Goal: Check status: Check status

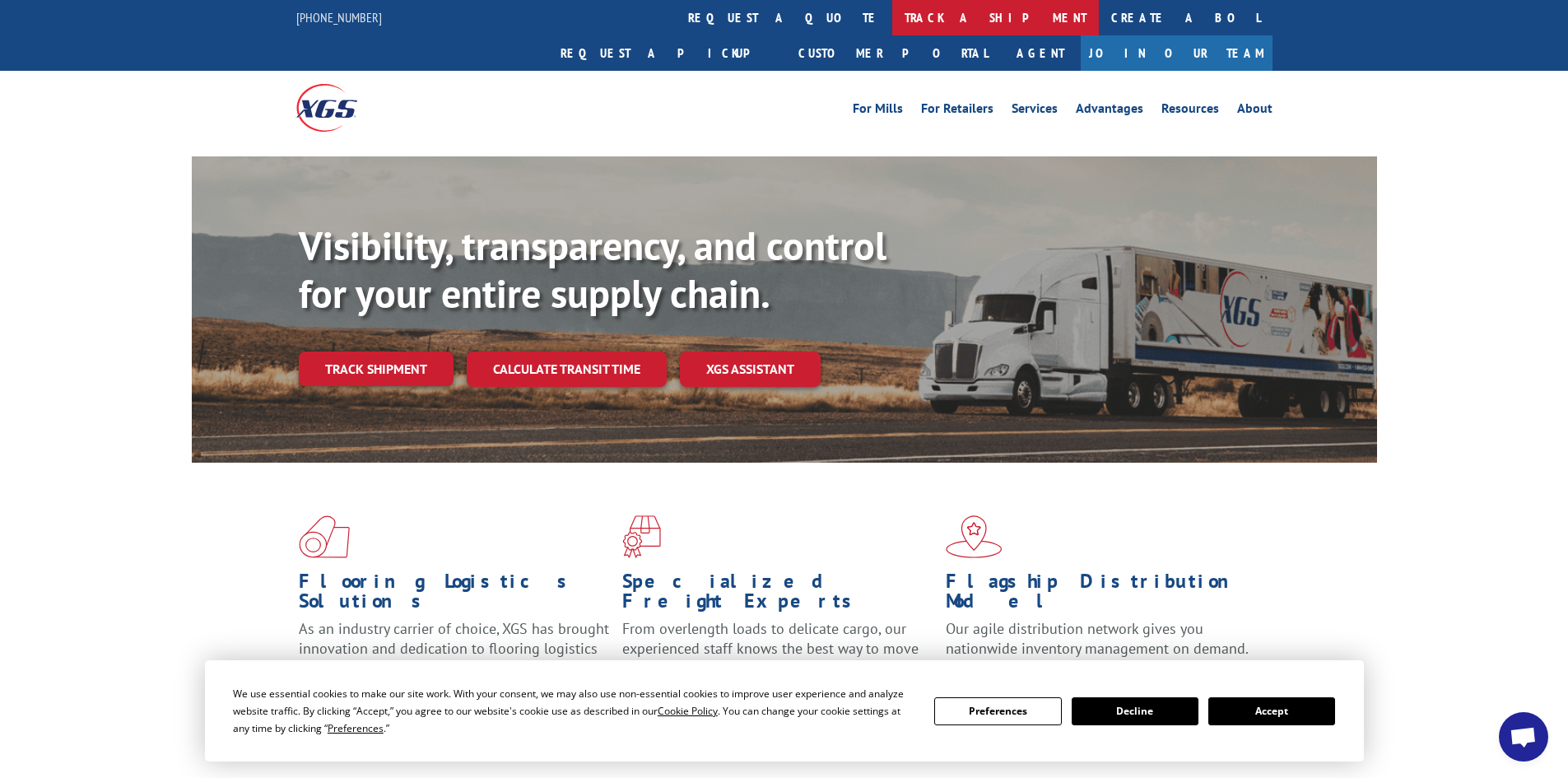
click at [893, 11] on link "track a shipment" at bounding box center [996, 18] width 207 height 35
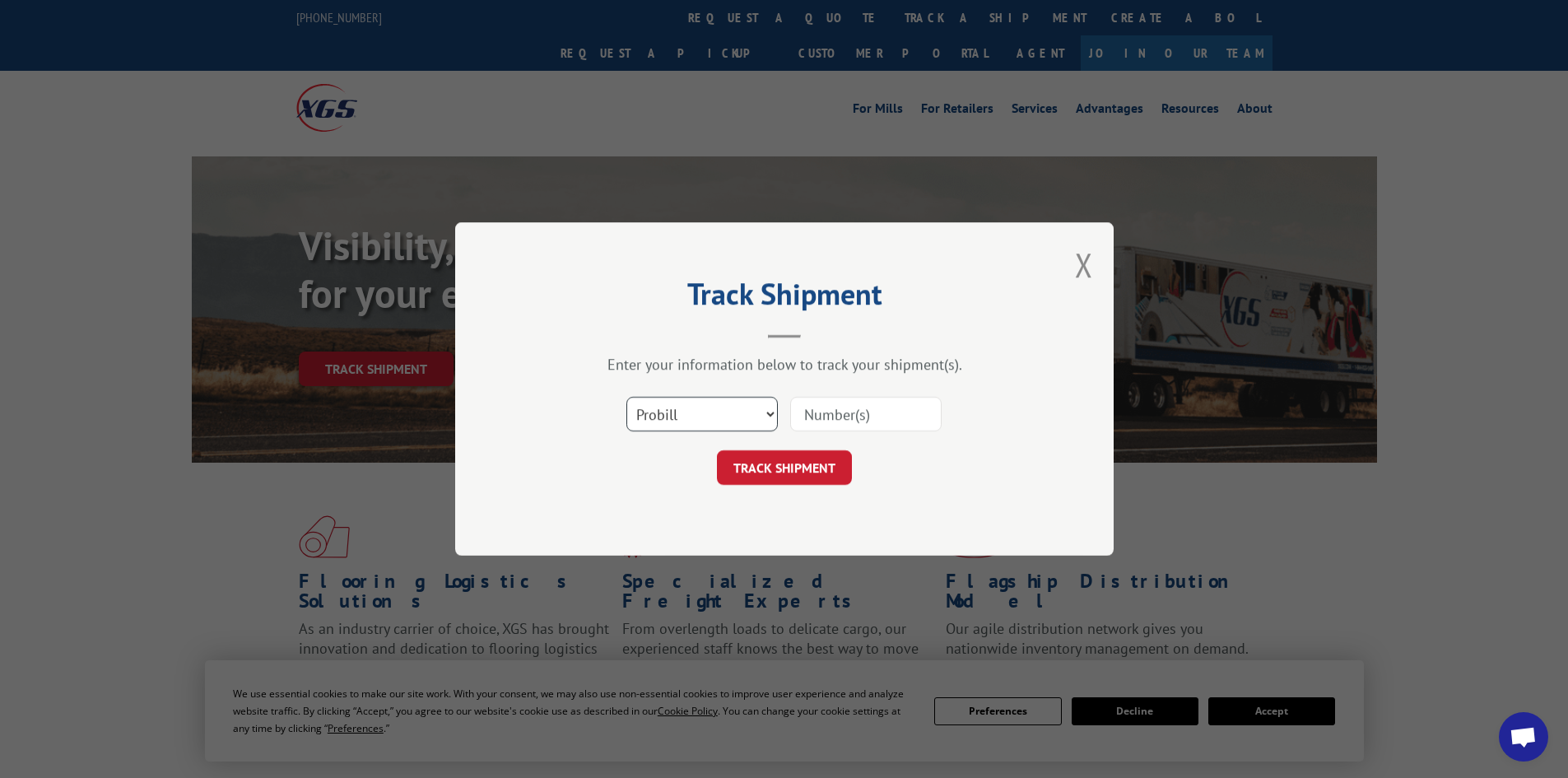
click at [764, 421] on select "Select category... Probill BOL PO" at bounding box center [703, 414] width 152 height 35
select select "po"
click at [627, 397] on select "Select category... Probill BOL PO" at bounding box center [703, 414] width 152 height 35
click at [849, 423] on input at bounding box center [866, 414] width 152 height 35
type input "95078"
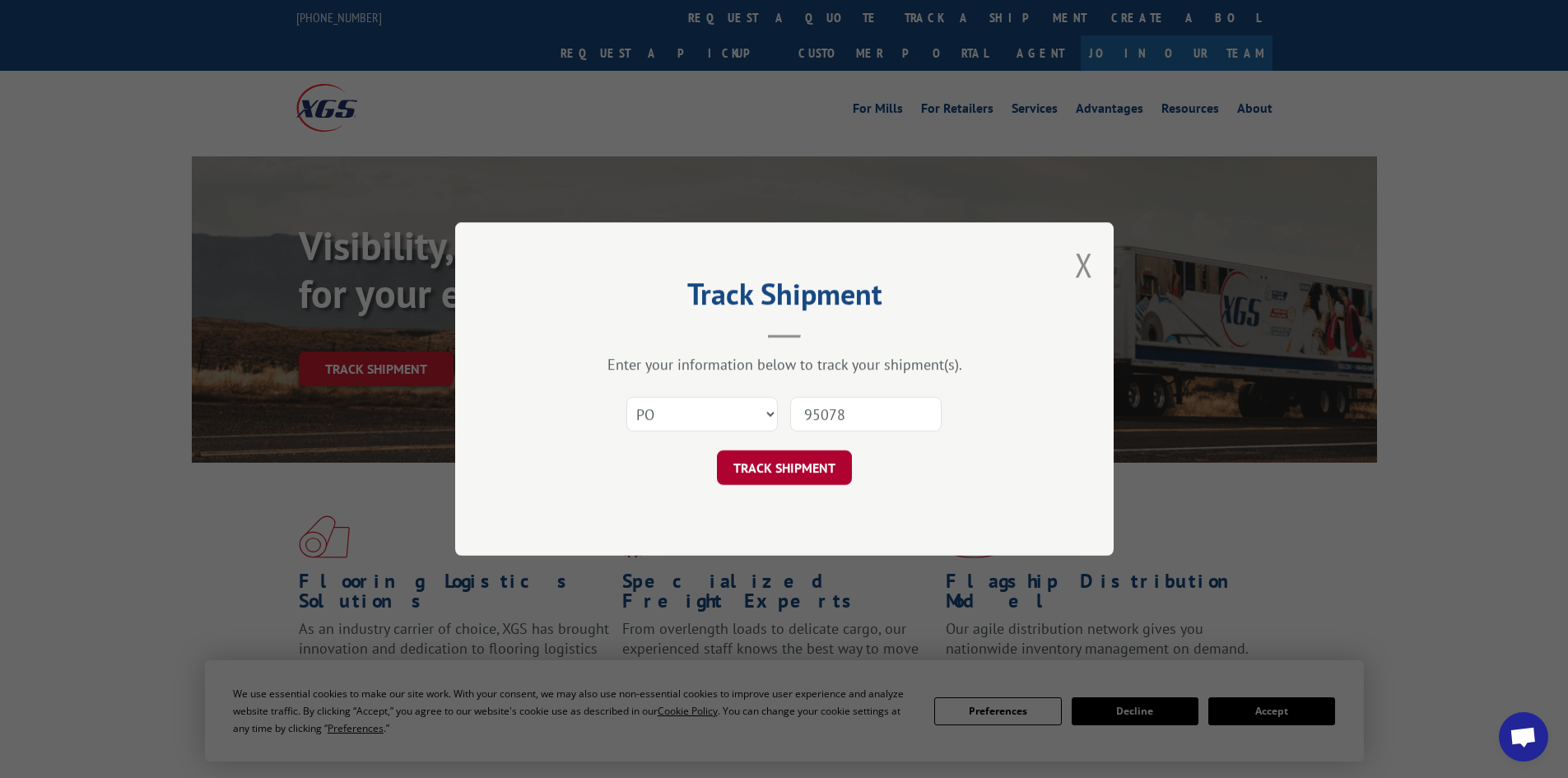
click at [830, 459] on button "TRACK SHIPMENT" at bounding box center [784, 467] width 135 height 35
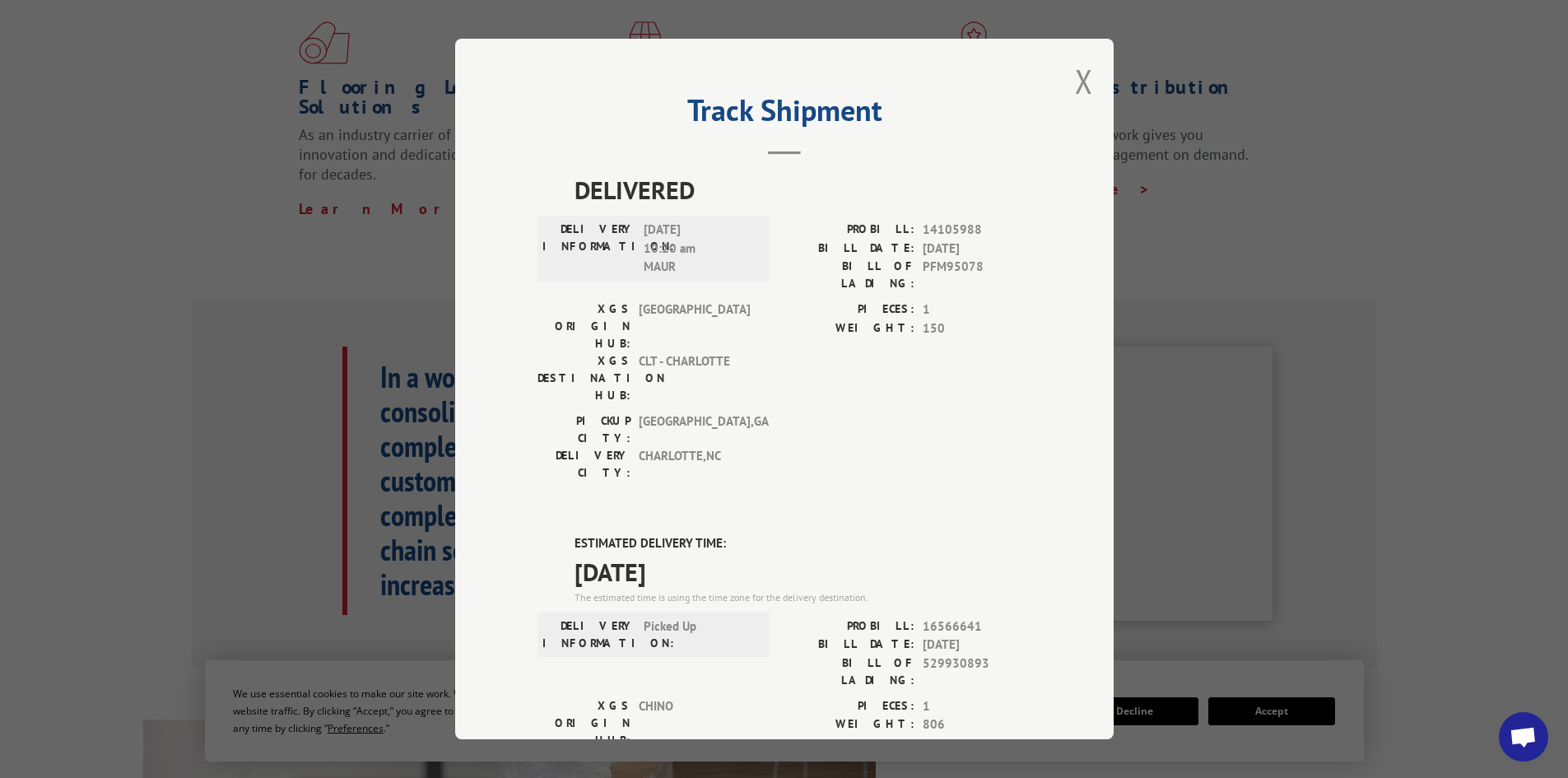
click at [978, 618] on span "16566641" at bounding box center [977, 627] width 108 height 19
drag, startPoint x: 978, startPoint y: 531, endPoint x: 918, endPoint y: 535, distance: 60.1
click at [922, 618] on span "16566641" at bounding box center [977, 627] width 108 height 19
click at [985, 655] on span "529930893" at bounding box center [977, 672] width 108 height 35
drag, startPoint x: 981, startPoint y: 568, endPoint x: 918, endPoint y: 568, distance: 63.0
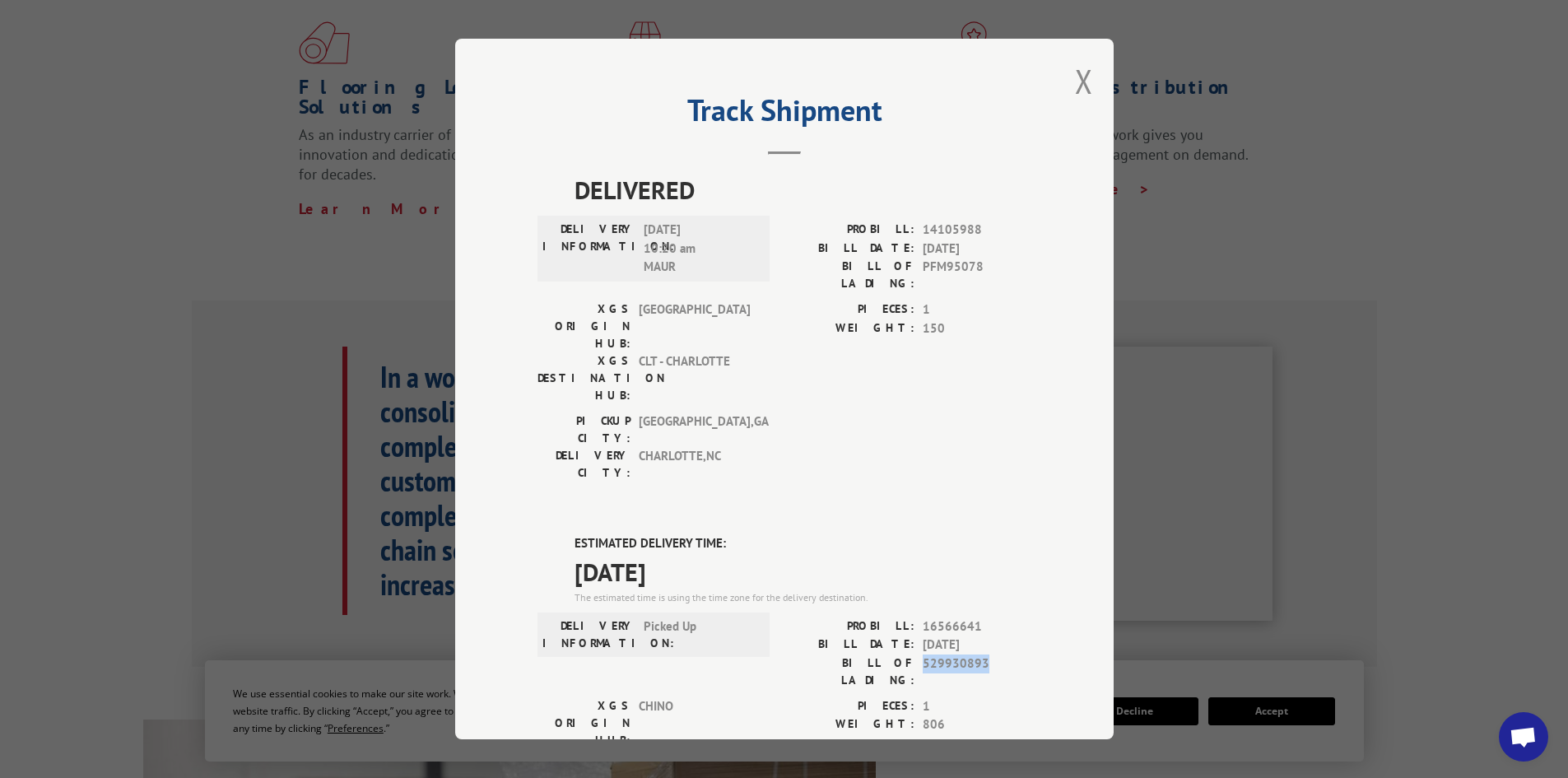
click at [922, 655] on span "529930893" at bounding box center [977, 672] width 108 height 35
copy span "529930893"
click at [1063, 80] on div "Track Shipment DELIVERED DELIVERY INFORMATION: [DATE] 10:20 am MAUR PROBILL: 14…" at bounding box center [784, 389] width 658 height 701
click at [1077, 83] on button "Close modal" at bounding box center [1084, 81] width 18 height 43
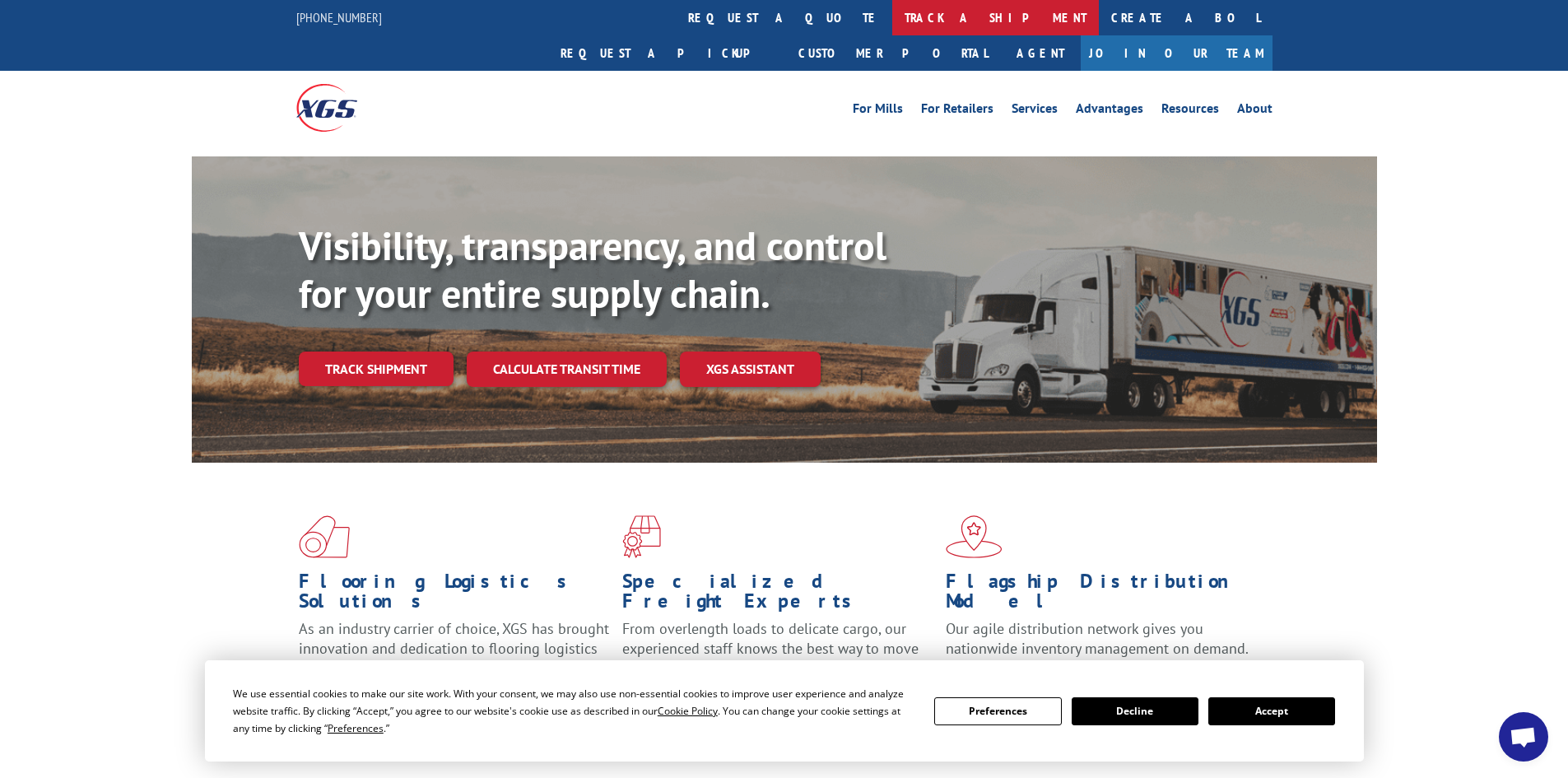
click at [893, 19] on link "track a shipment" at bounding box center [996, 18] width 207 height 35
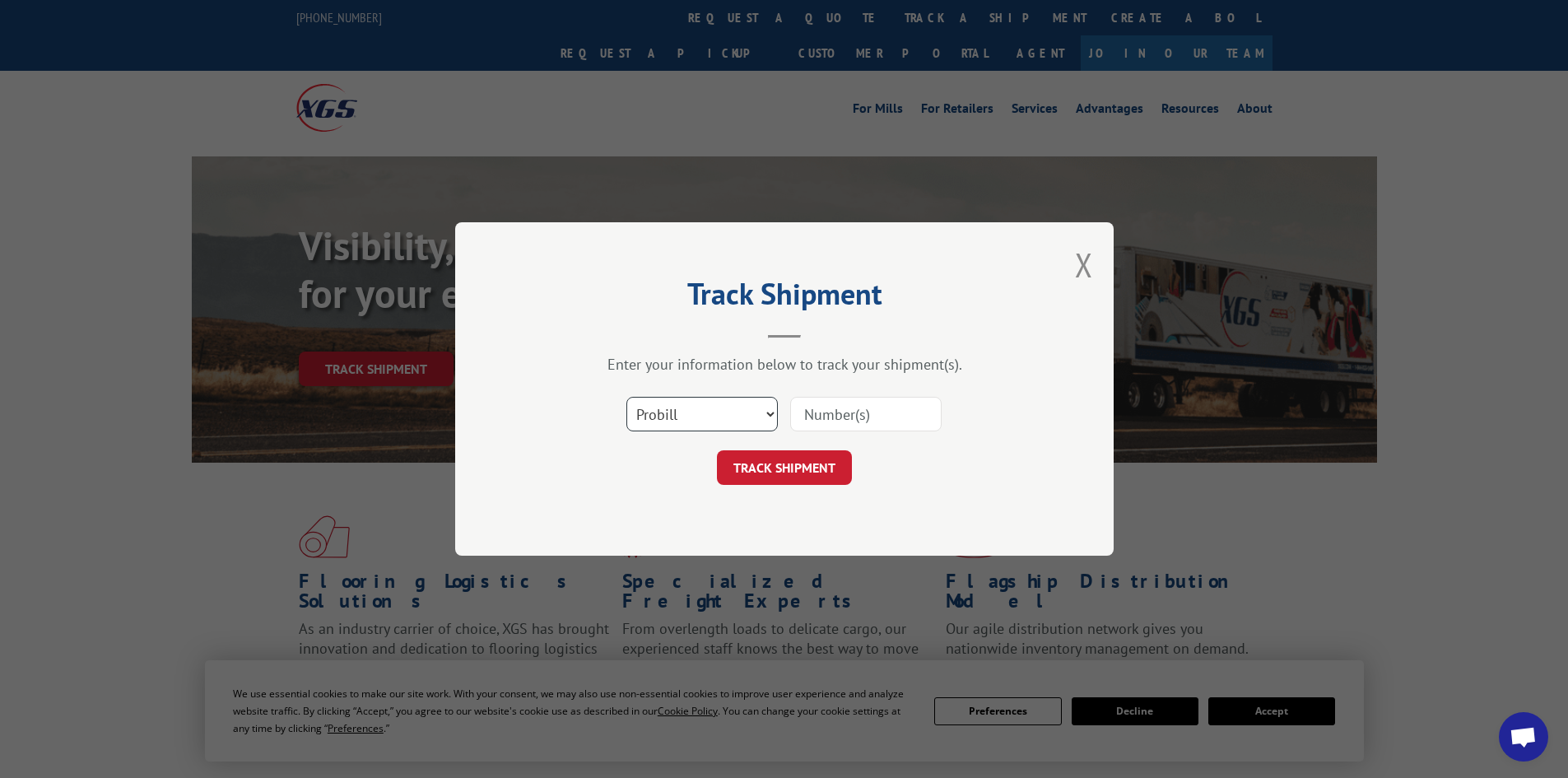
click at [756, 415] on select "Select category... Probill BOL PO" at bounding box center [703, 414] width 152 height 35
select select "bol"
click at [627, 397] on select "Select category... Probill BOL PO" at bounding box center [703, 414] width 152 height 35
click at [841, 428] on input at bounding box center [866, 414] width 152 height 35
paste input "529930893"
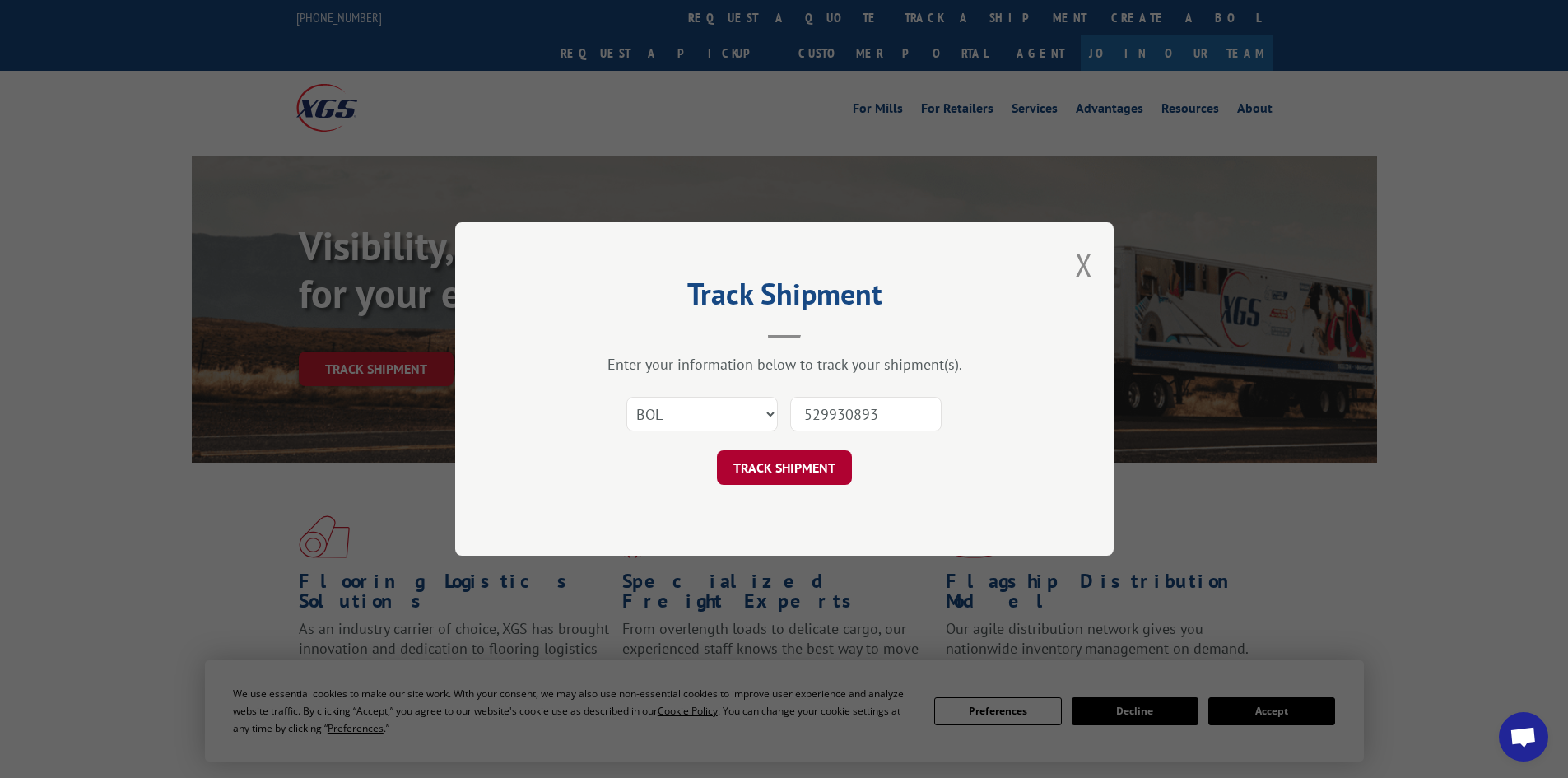
type input "529930893"
click at [782, 464] on button "TRACK SHIPMENT" at bounding box center [784, 467] width 135 height 35
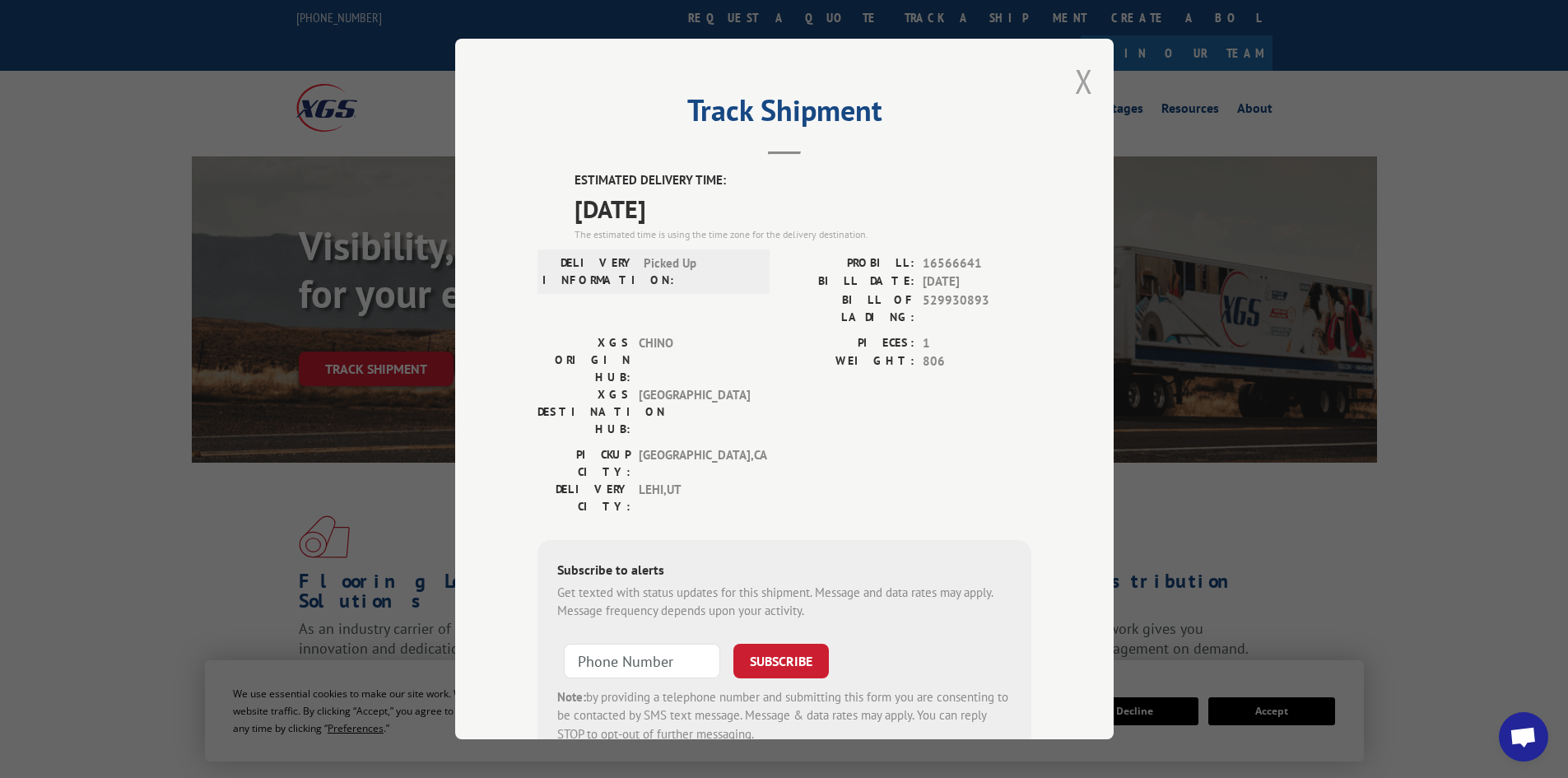
click at [1081, 83] on button "Close modal" at bounding box center [1084, 81] width 18 height 43
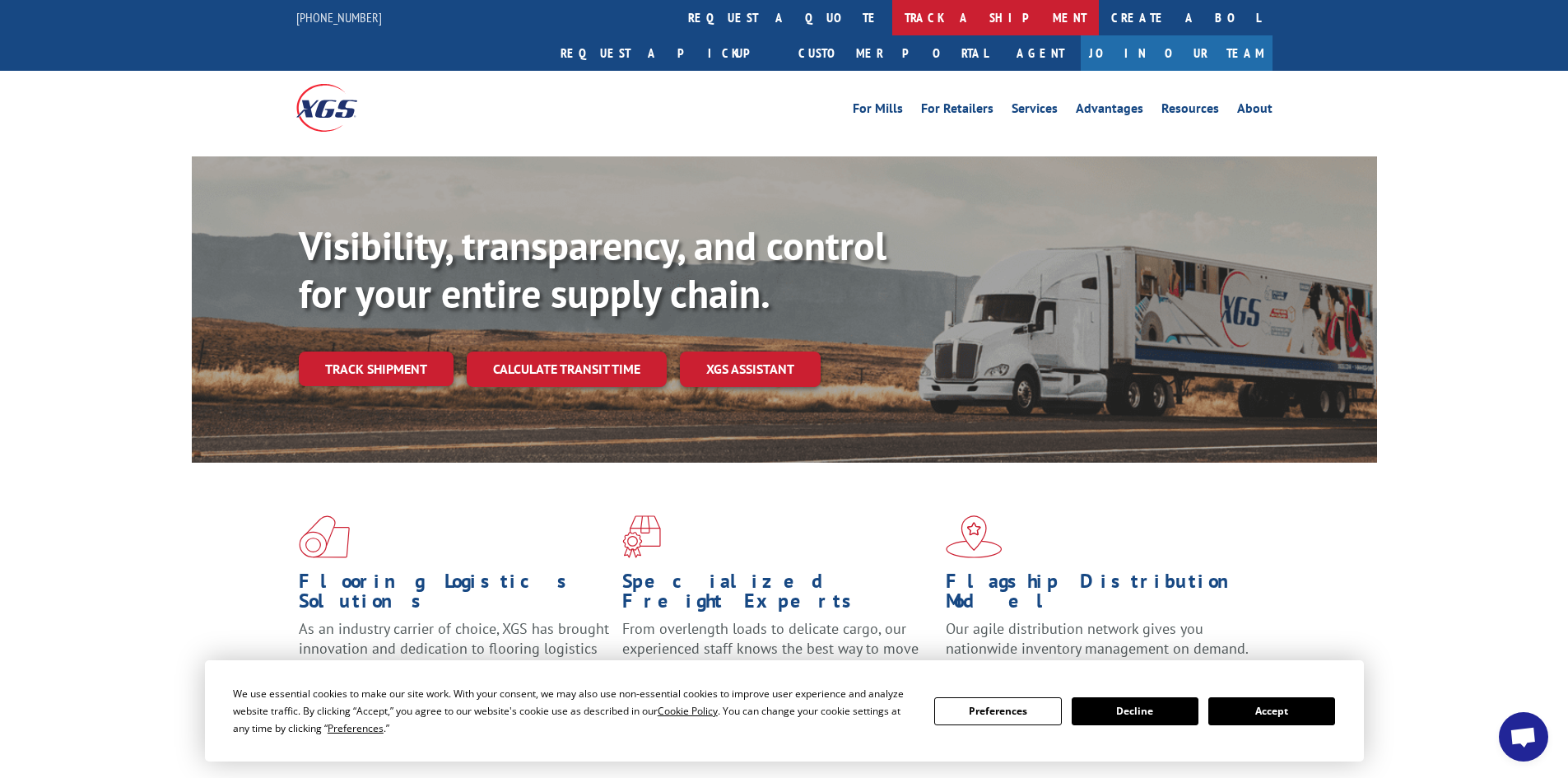
click at [893, 16] on link "track a shipment" at bounding box center [996, 18] width 207 height 35
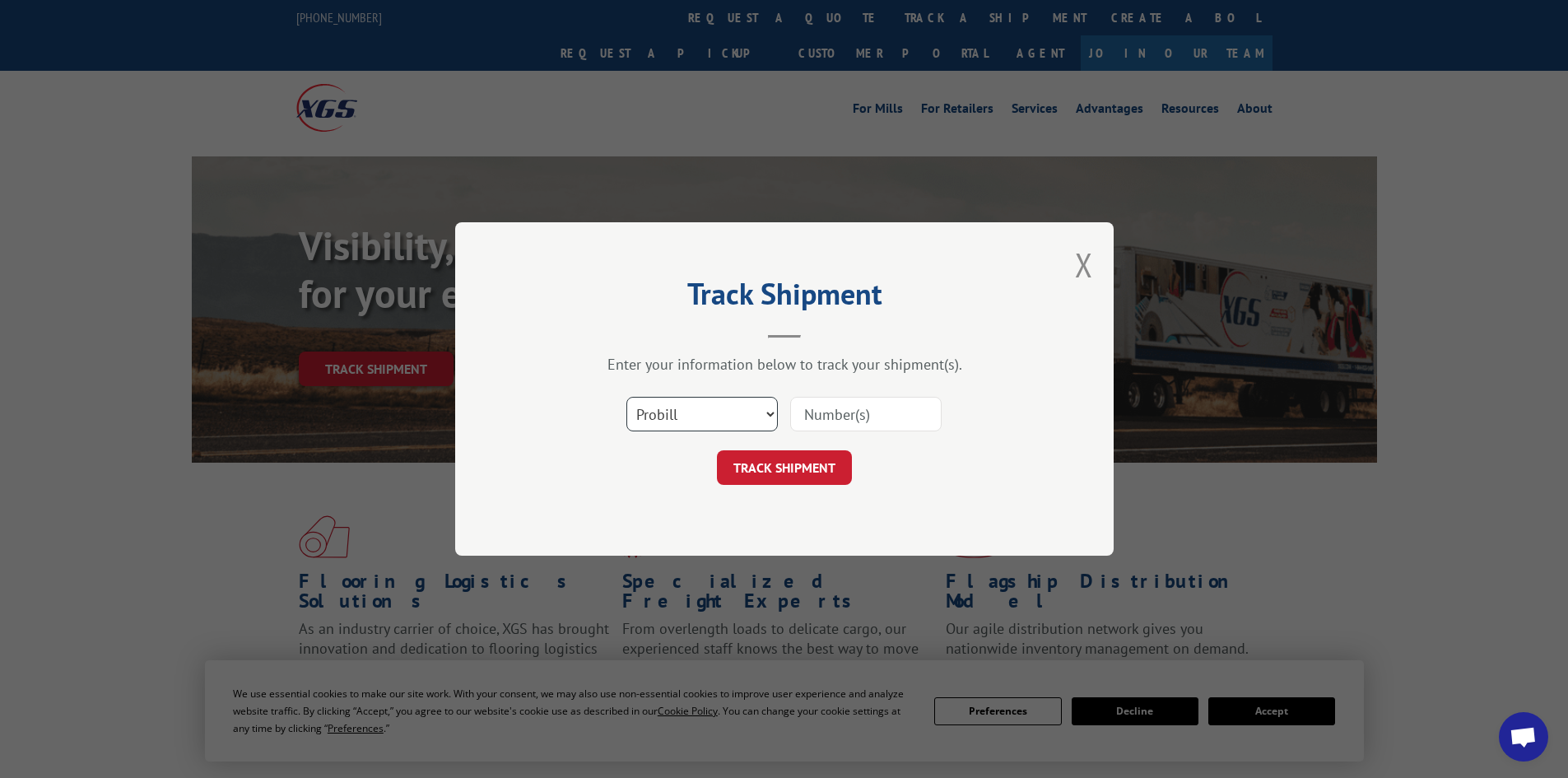
click at [701, 411] on select "Select category... Probill BOL PO" at bounding box center [703, 414] width 152 height 35
select select "bol"
click at [627, 397] on select "Select category... Probill BOL PO" at bounding box center [703, 414] width 152 height 35
click at [855, 425] on input at bounding box center [866, 414] width 152 height 35
click at [862, 418] on input at bounding box center [866, 414] width 152 height 35
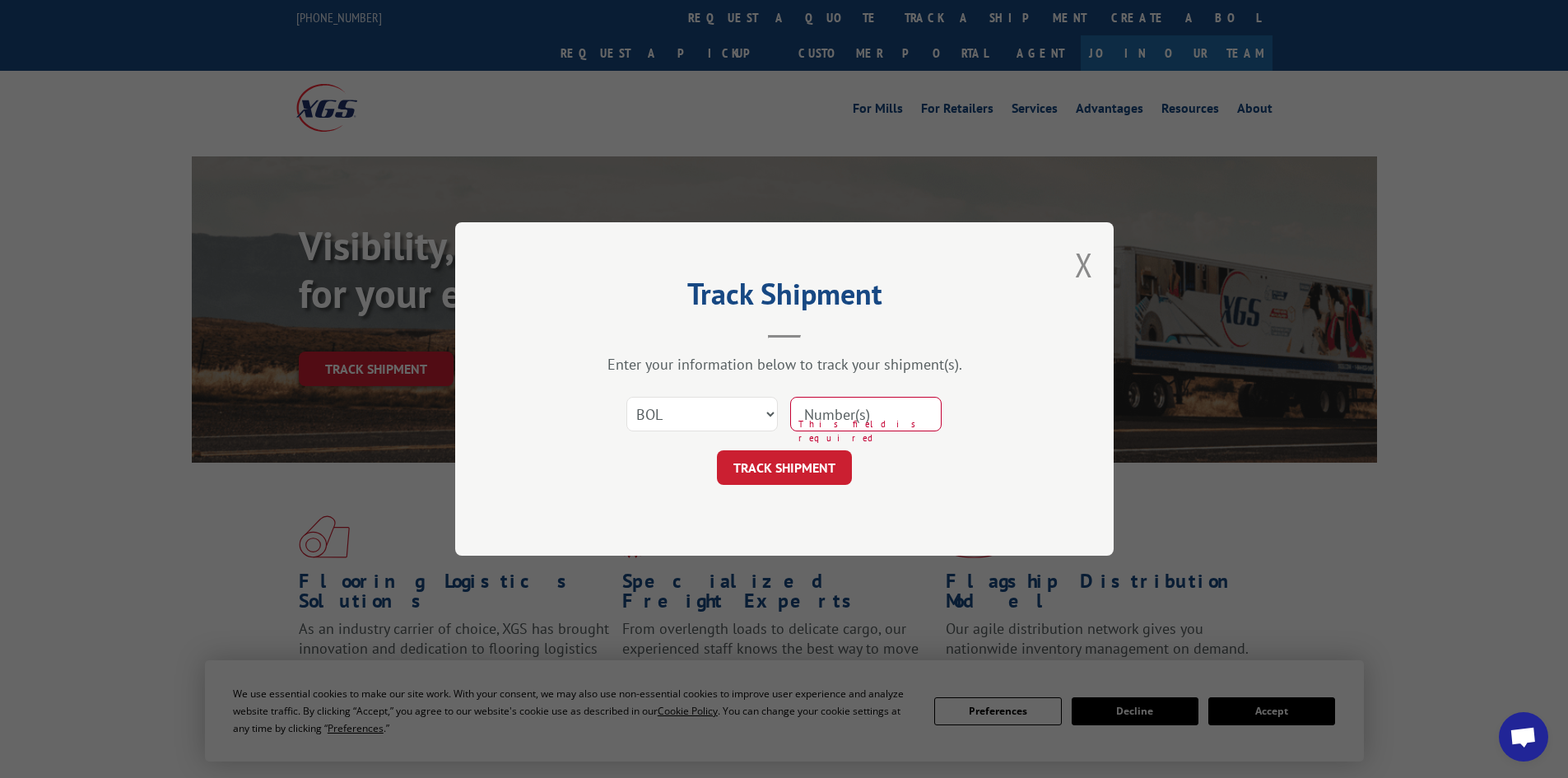
click at [717, 451] on button "TRACK SHIPMENT" at bounding box center [784, 467] width 135 height 35
paste input "V"
type input "V"
paste input
click at [853, 412] on input at bounding box center [866, 414] width 152 height 35
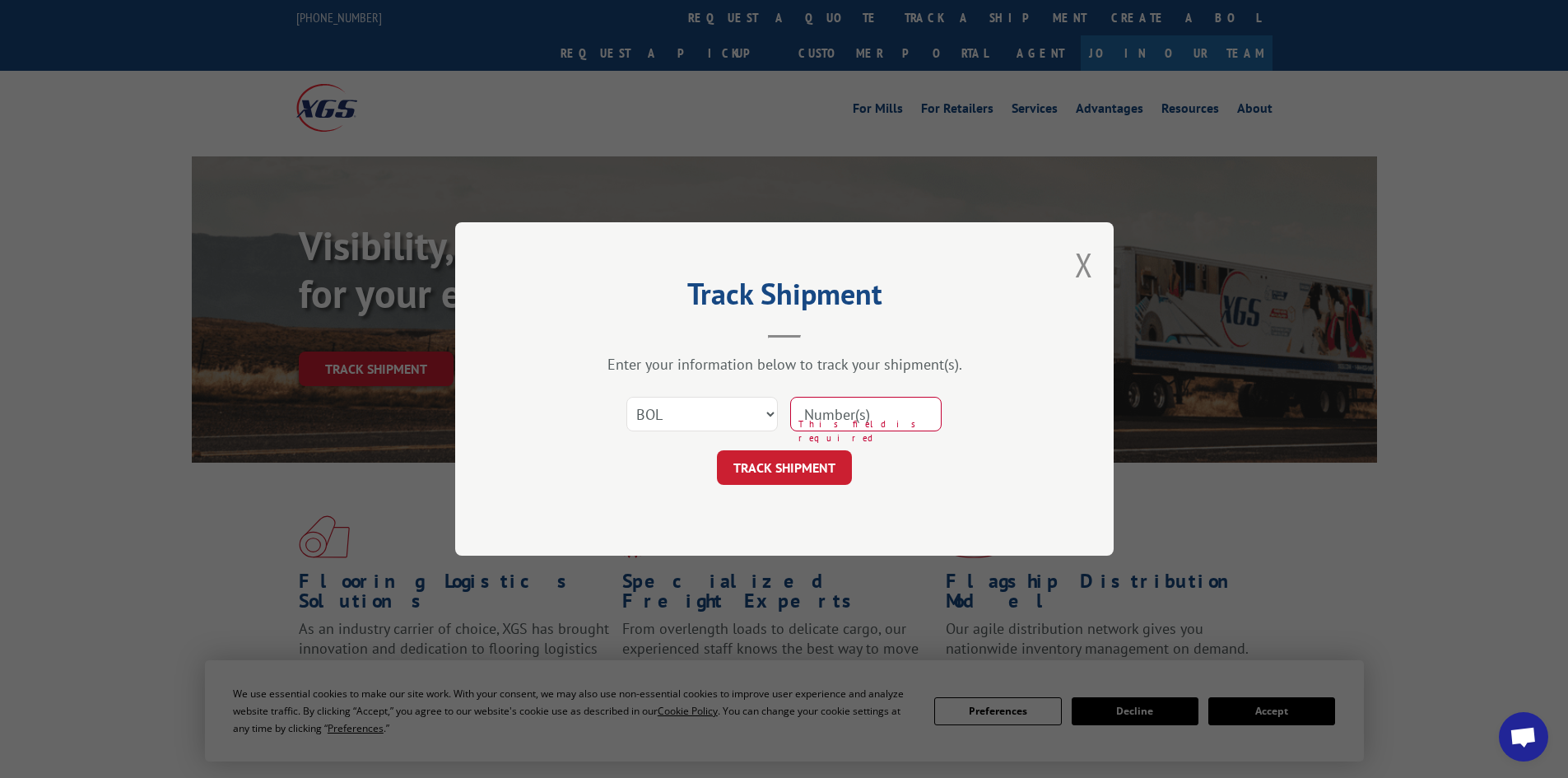
type input "9"
type input "529930893"
click at [849, 454] on button "TRACK SHIPMENT" at bounding box center [784, 467] width 135 height 35
